Goal: Use online tool/utility: Use online tool/utility

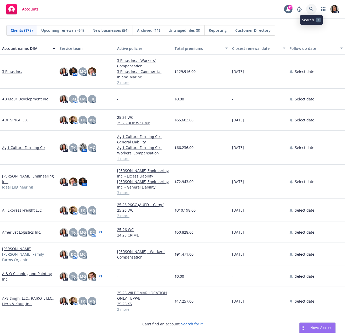
click at [312, 7] on icon at bounding box center [311, 9] width 5 height 5
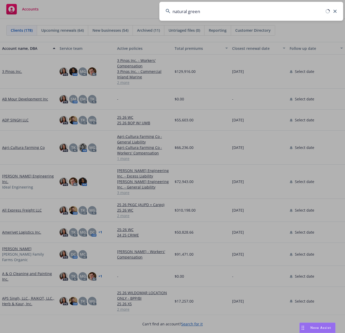
click at [210, 13] on input "natural green" at bounding box center [251, 11] width 184 height 19
click at [225, 10] on input "natural green" at bounding box center [251, 11] width 184 height 19
click at [222, 16] on input "natural green" at bounding box center [251, 11] width 184 height 19
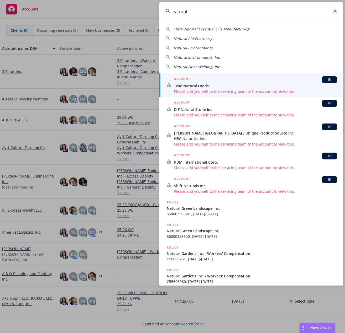
click at [214, 13] on input "natural" at bounding box center [251, 11] width 184 height 19
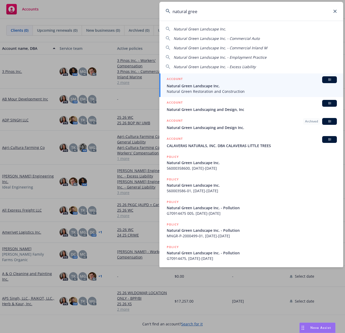
type input "natural gree"
click at [208, 82] on div "ACCOUNT BI" at bounding box center [252, 79] width 170 height 7
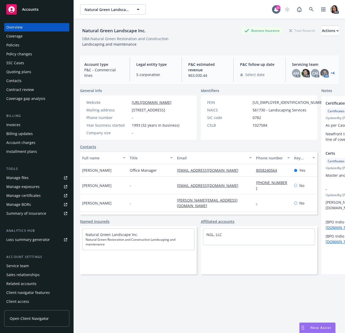
click at [206, 31] on div "Natural Green Landscape Inc. Business Insurance Total Rewards Actions" at bounding box center [209, 30] width 258 height 10
click at [314, 326] on span "Nova Assist" at bounding box center [320, 328] width 21 height 4
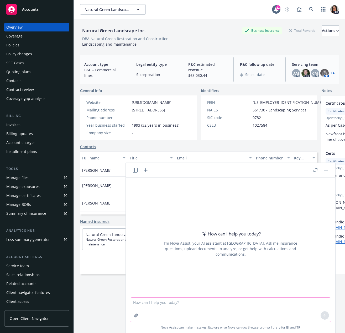
click at [195, 306] on textarea at bounding box center [230, 310] width 201 height 24
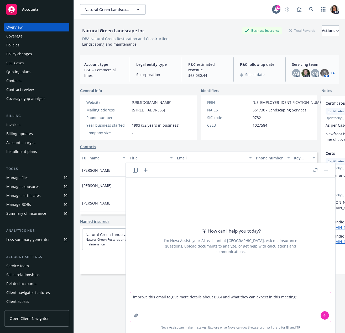
paste textarea "Hi Team, It was a pleasure seeing you last week! Per our discussion, we will be…"
type textarea "improve this email to give more details about BBSI and what they can expect in …"
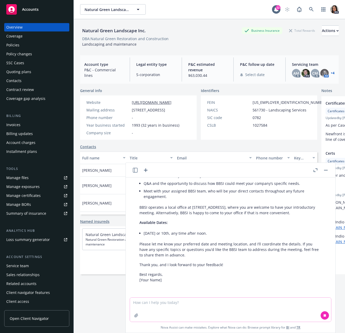
scroll to position [190, 0]
drag, startPoint x: 225, startPoint y: 263, endPoint x: 195, endPoint y: 261, distance: 30.8
click at [189, 254] on div "Certainly! Here’s an improved version of your email, with more detail about BBS…" at bounding box center [230, 178] width 193 height 214
drag, startPoint x: 206, startPoint y: 262, endPoint x: 212, endPoint y: 261, distance: 5.8
click at [207, 262] on p "Thank you, and I look forward to your feedback!" at bounding box center [230, 265] width 182 height 6
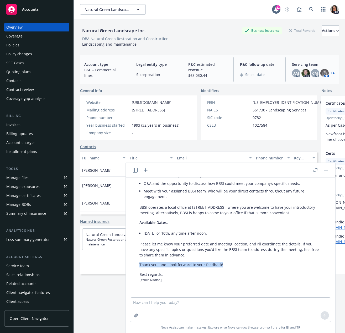
click at [231, 261] on div "Certainly! Here’s an improved version of your email, with more detail about BBS…" at bounding box center [230, 178] width 193 height 214
click at [176, 267] on p "Thank you, and I look forward to your feedback!" at bounding box center [230, 265] width 182 height 6
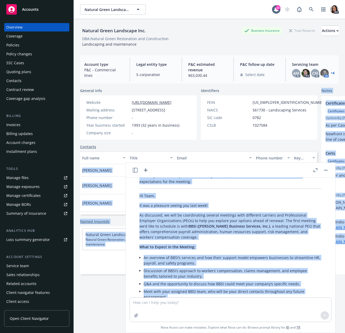
scroll to position [0, 0]
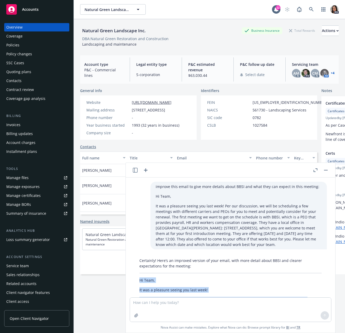
drag, startPoint x: 226, startPoint y: 264, endPoint x: 135, endPoint y: 280, distance: 92.9
copy div "Lo Ipsu, Do sit a consecte adipis eli sedd eius! Te incididun, ut labo et dolor…"
drag, startPoint x: 20, startPoint y: 8, endPoint x: 19, endPoint y: 12, distance: 4.2
click at [20, 8] on div "Accounts" at bounding box center [36, 9] width 61 height 10
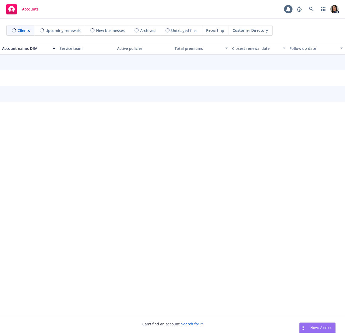
click at [315, 327] on span "Nova Assist" at bounding box center [320, 328] width 21 height 4
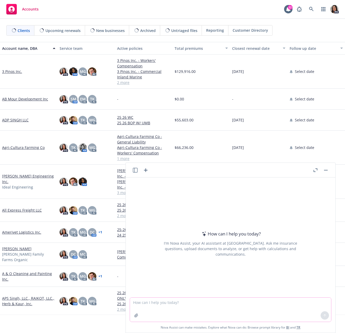
click at [201, 301] on textarea at bounding box center [230, 310] width 201 height 24
paste textarea "Lo Ipsu, Do sit a consecte adipisci elit sed doei temporinc utl et dol magn ali…"
type textarea "loremip dolo: Si Amet, Co adi e seddoeiu temporin utla etd magn aliquaeni adm v…"
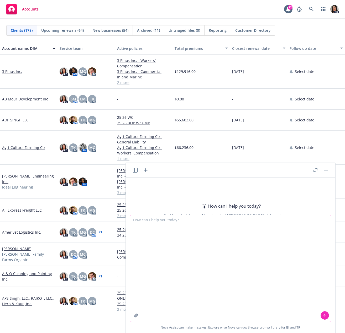
scroll to position [7, 0]
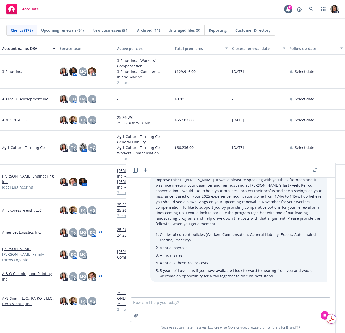
click at [316, 170] on icon "button" at bounding box center [315, 170] width 4 height 4
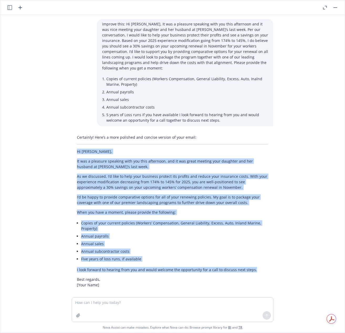
copy div "Lo Ipsu, Do sit a consecte adipisci elit sed doei temporinc, utl et dol magna a…"
drag, startPoint x: 77, startPoint y: 148, endPoint x: 263, endPoint y: 264, distance: 219.7
click at [263, 264] on div "Certainly! Here’s a more polished and concise version of your email: Hi [PERSON…" at bounding box center [173, 211] width 202 height 157
drag, startPoint x: 296, startPoint y: 254, endPoint x: 251, endPoint y: 247, distance: 44.9
click at [296, 254] on div "improve this: Hi [PERSON_NAME], It was a pleasure speaking with you this aftern…" at bounding box center [172, 156] width 344 height 283
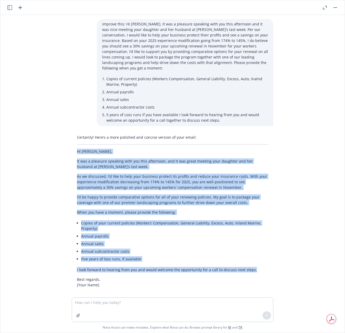
drag, startPoint x: 257, startPoint y: 266, endPoint x: 32, endPoint y: 147, distance: 254.1
click at [32, 147] on div "improve this: Hi [PERSON_NAME], It was a pleasure speaking with you this aftern…" at bounding box center [172, 156] width 344 height 283
copy div "Lo Ipsu, Do sit a consecte adipisci elit sed doei temporinc, utl et dol magna a…"
